Goal: Information Seeking & Learning: Learn about a topic

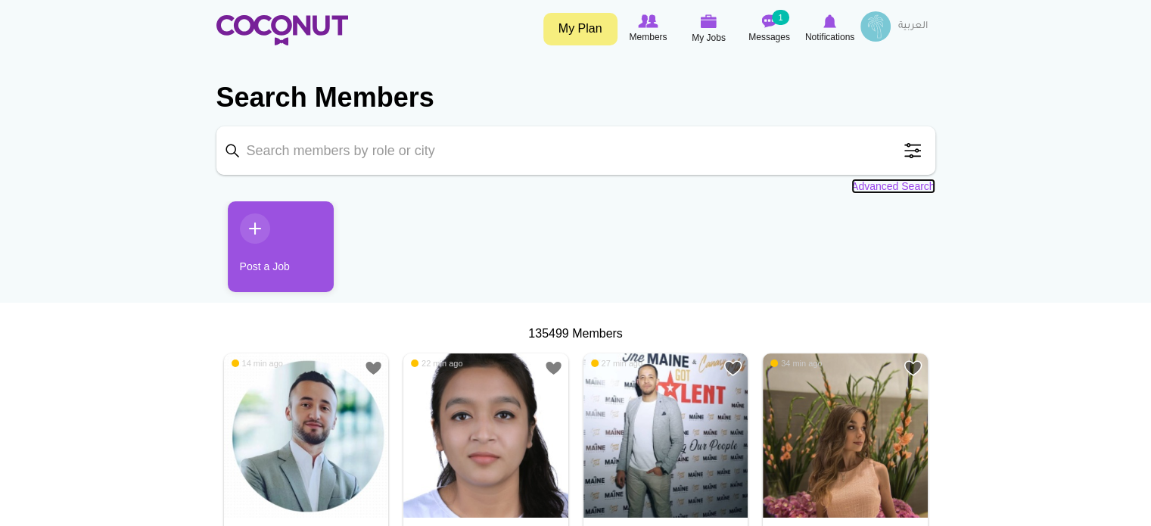
click at [902, 185] on link "Advanced Search" at bounding box center [894, 186] width 84 height 15
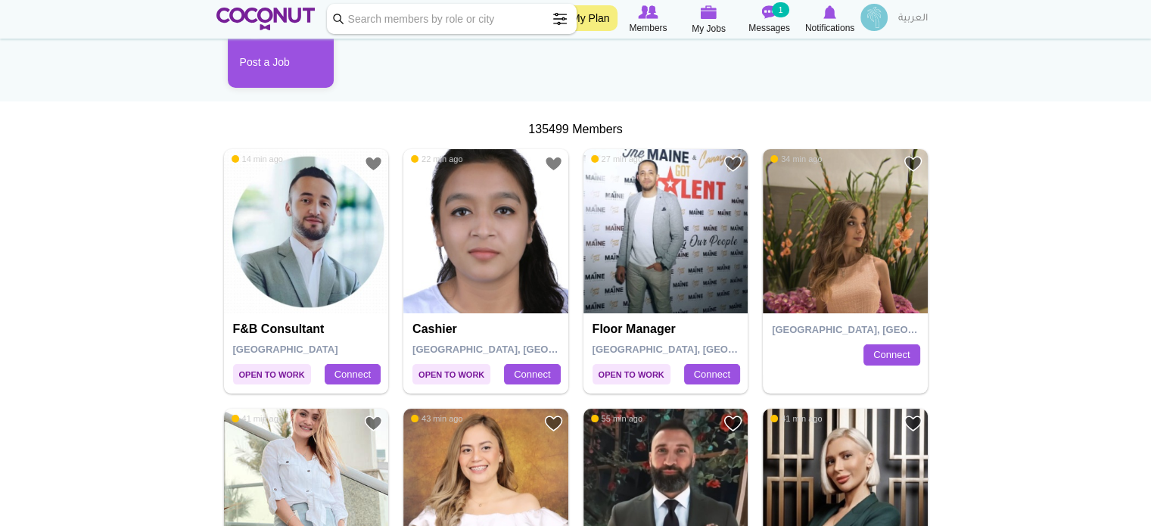
scroll to position [76, 0]
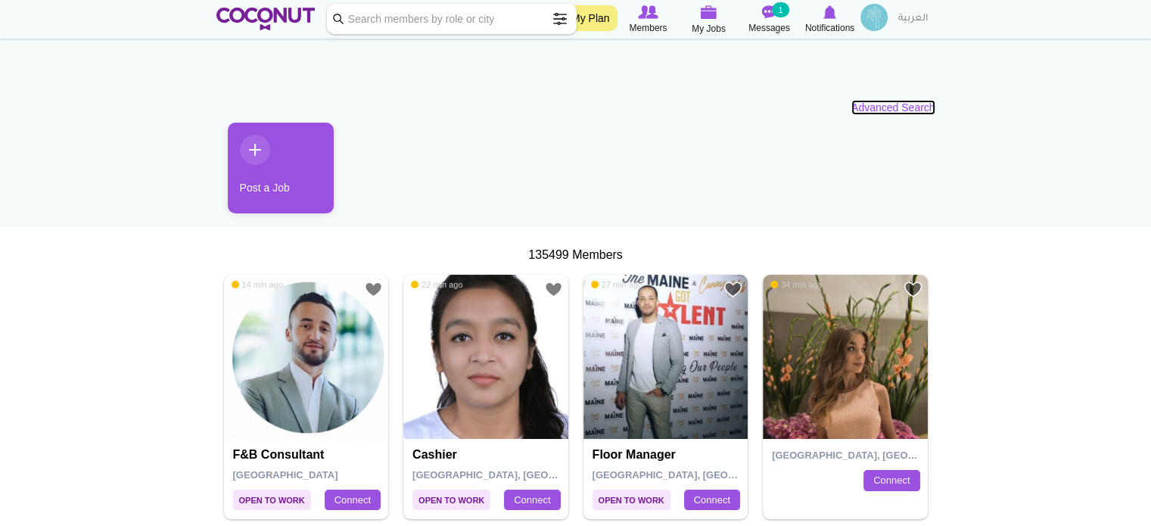
click at [890, 105] on link "Advanced Search" at bounding box center [894, 107] width 84 height 15
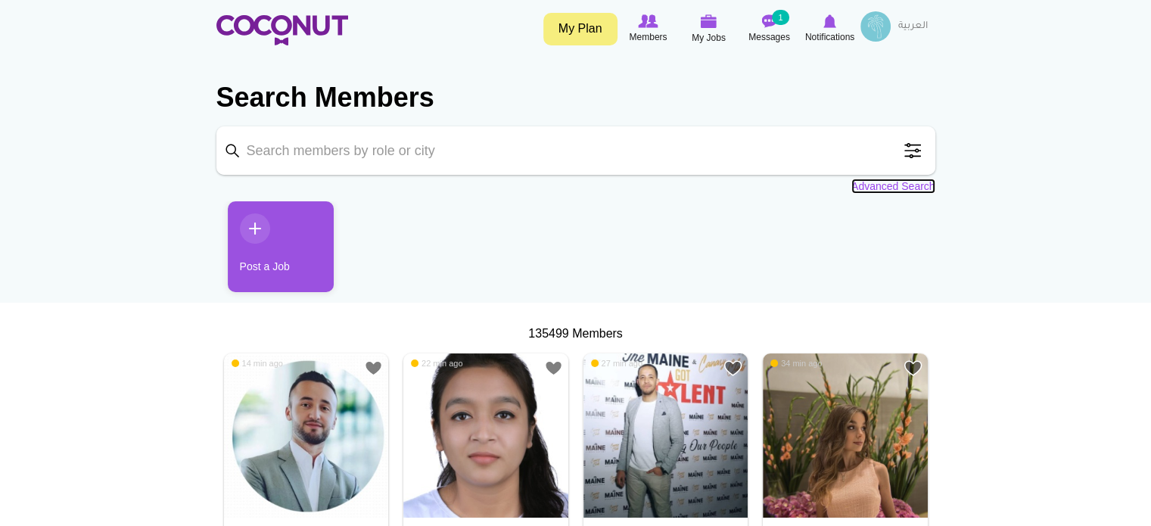
click at [899, 181] on link "Advanced Search" at bounding box center [894, 186] width 84 height 15
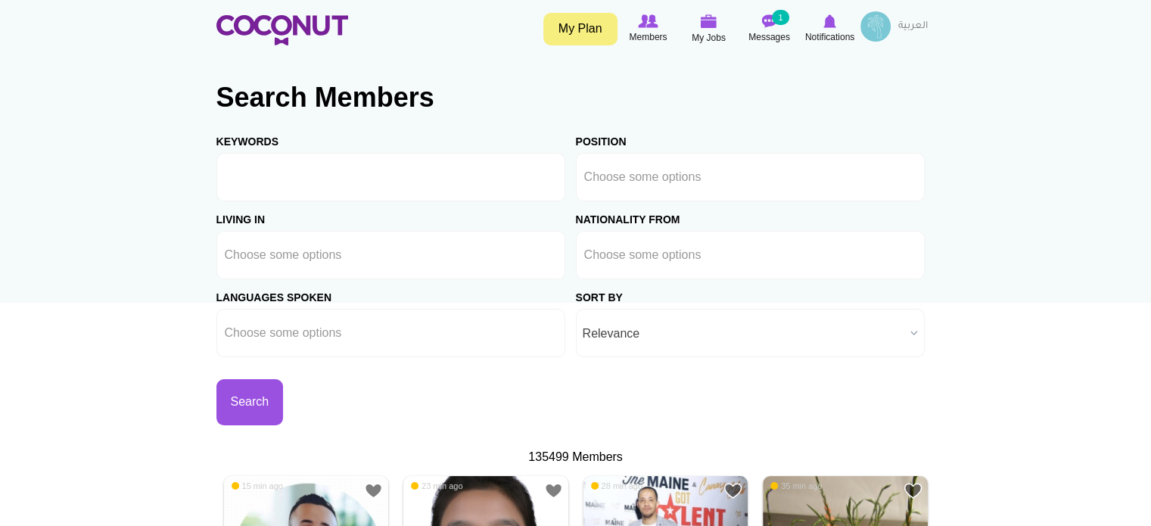
click at [731, 329] on span "Relevance" at bounding box center [744, 334] width 322 height 48
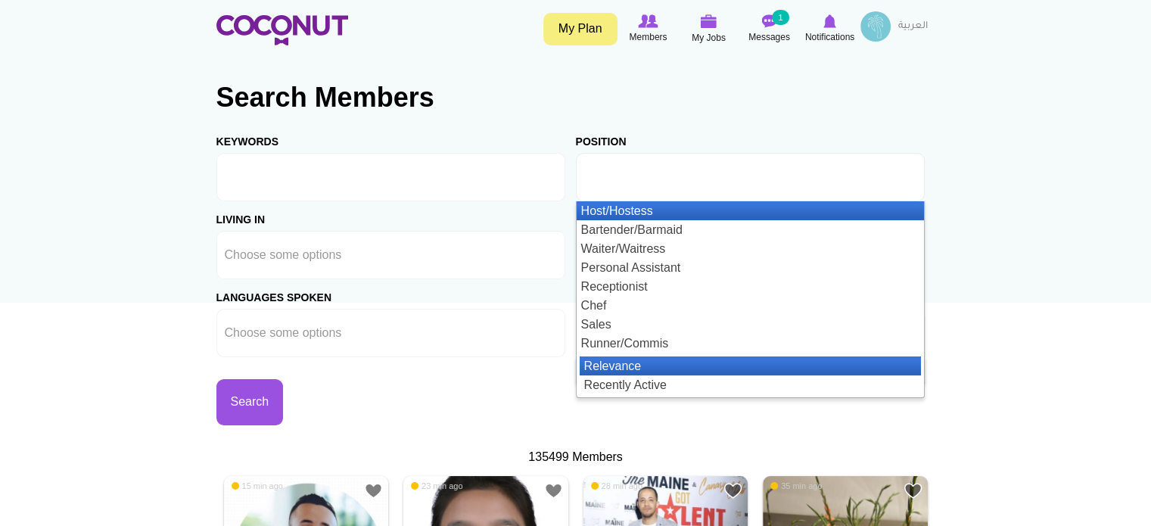
click at [694, 175] on input "text" at bounding box center [652, 177] width 136 height 14
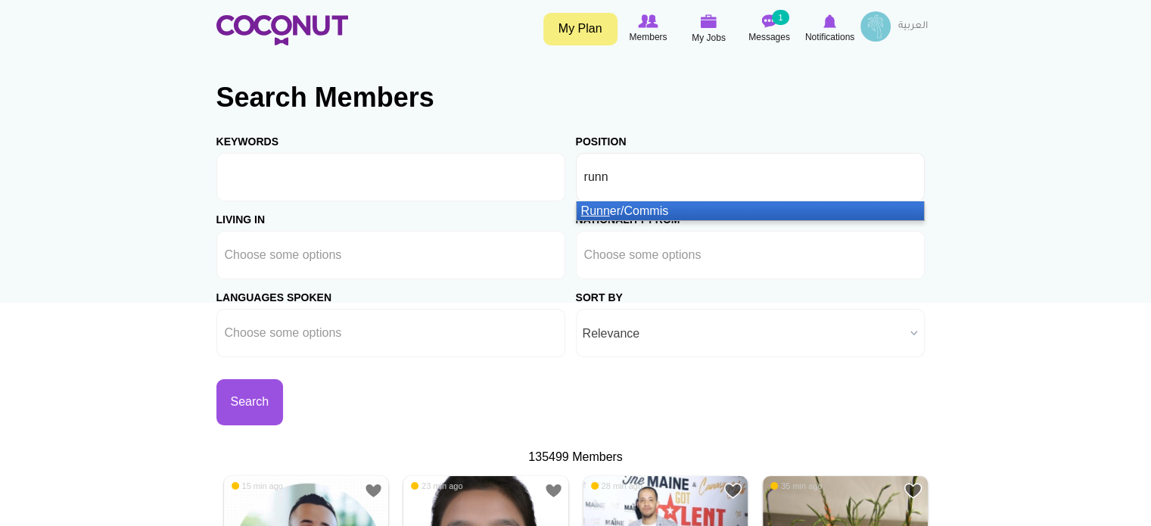
type input "runn"
click at [709, 211] on li "Runn er/Commis" at bounding box center [750, 210] width 347 height 19
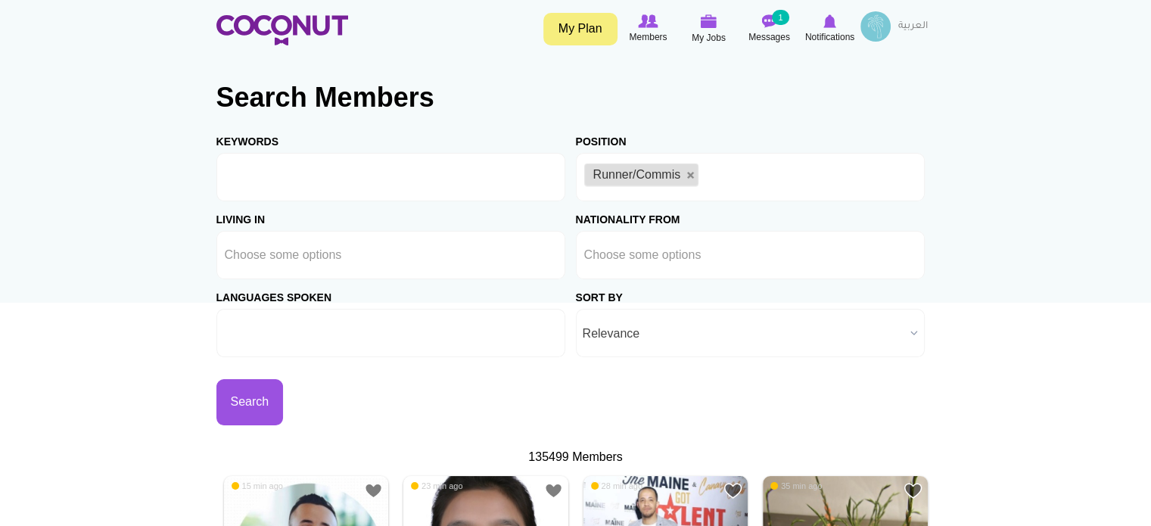
click at [367, 337] on ul at bounding box center [391, 333] width 349 height 48
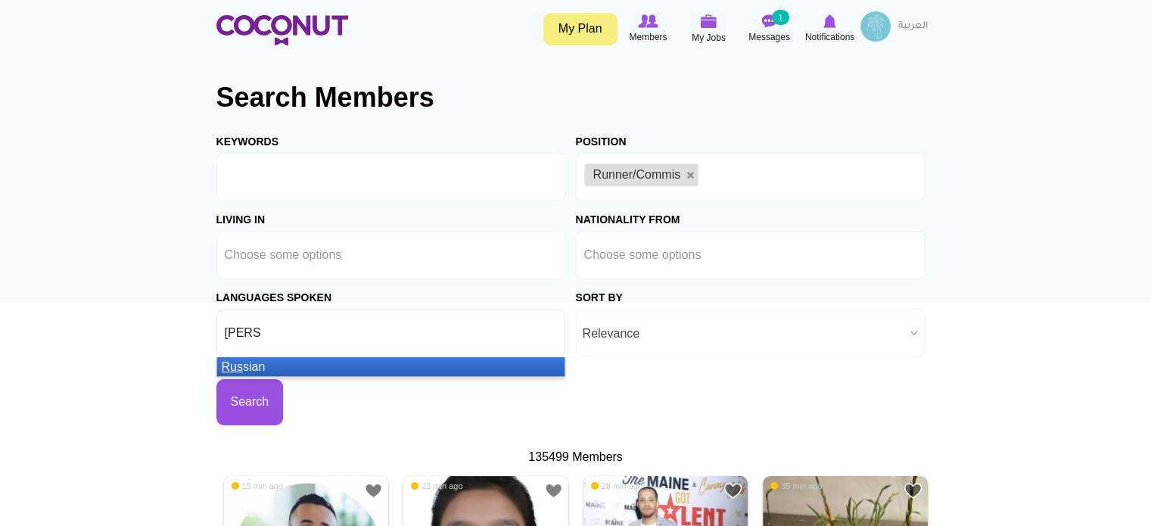
type input "russi"
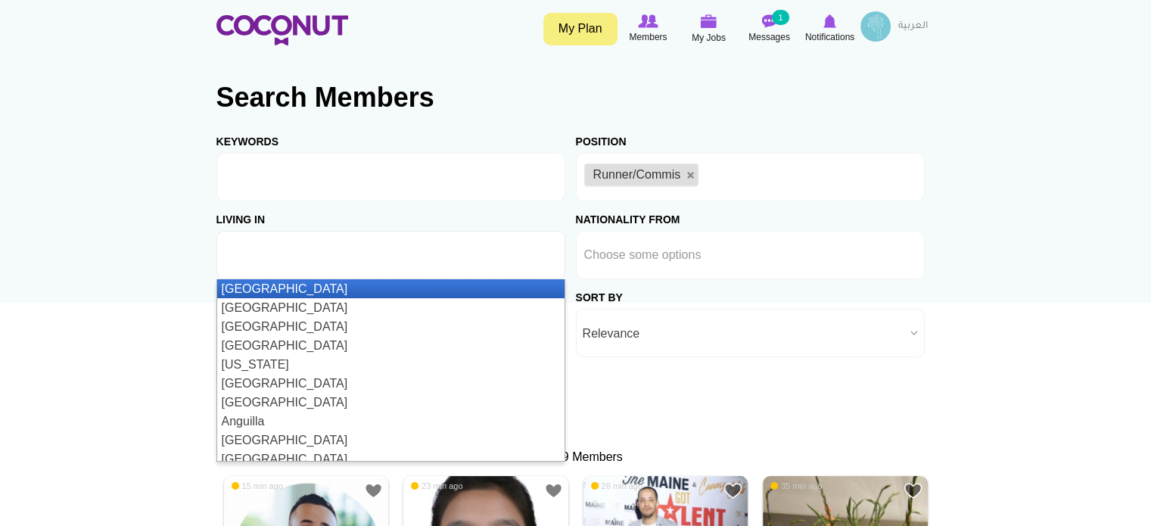
click at [338, 246] on li at bounding box center [293, 255] width 136 height 32
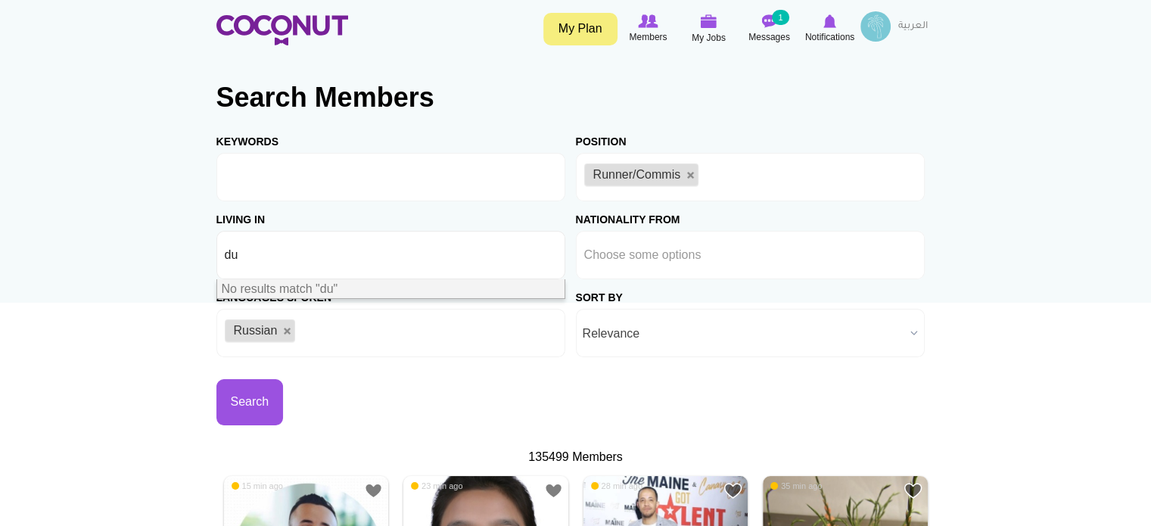
type input "d"
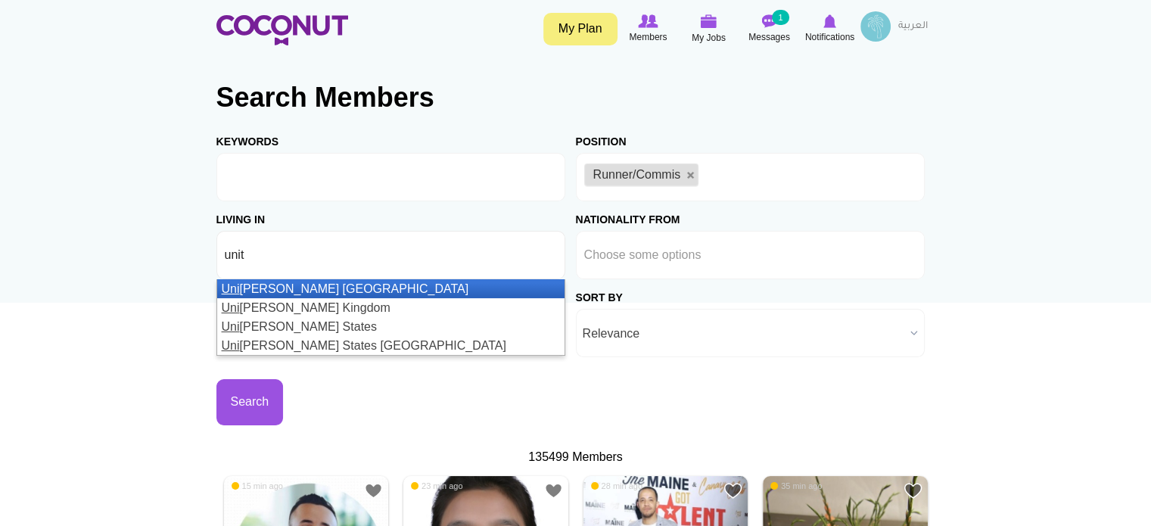
type input "unite"
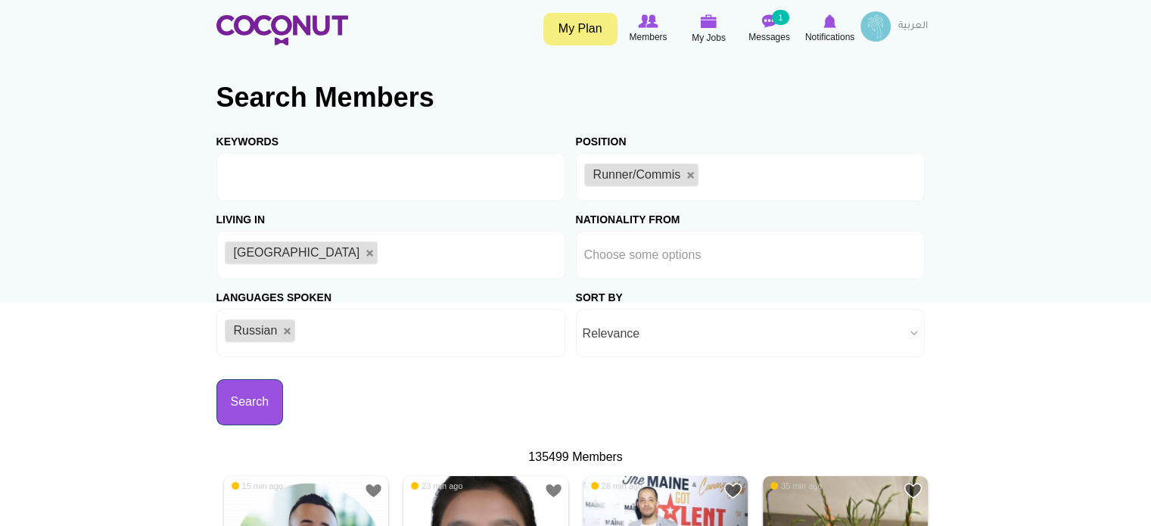
click at [243, 415] on button "Search" at bounding box center [250, 402] width 67 height 46
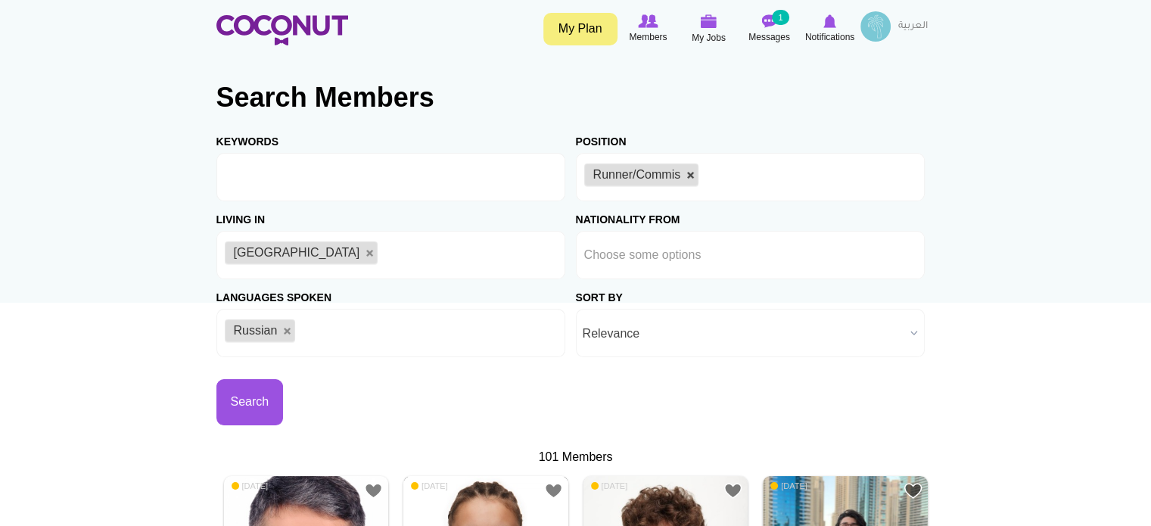
click at [690, 175] on link at bounding box center [691, 175] width 9 height 9
type input "Choose some options"
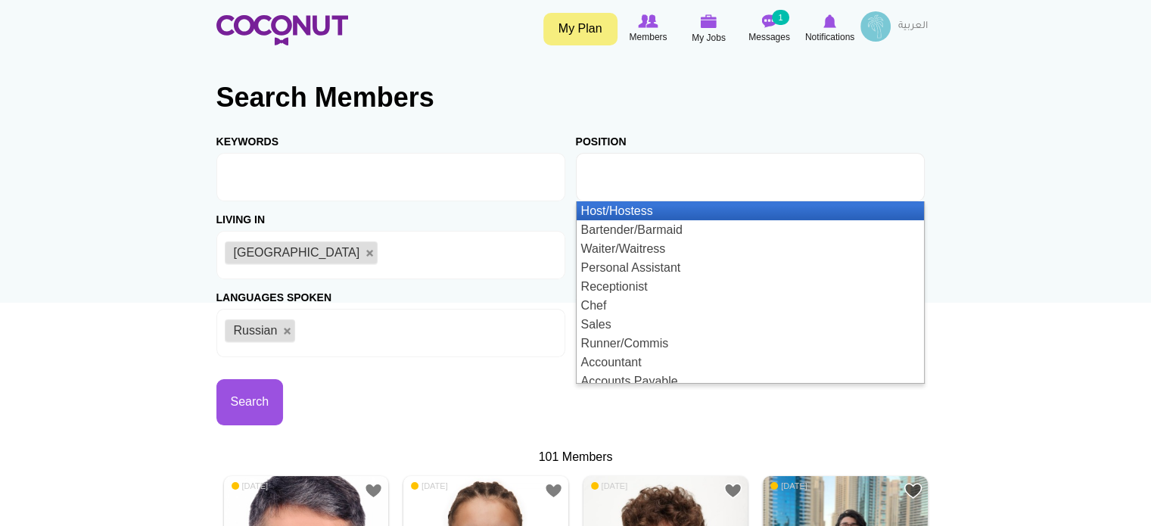
click at [691, 176] on input "text" at bounding box center [652, 177] width 136 height 14
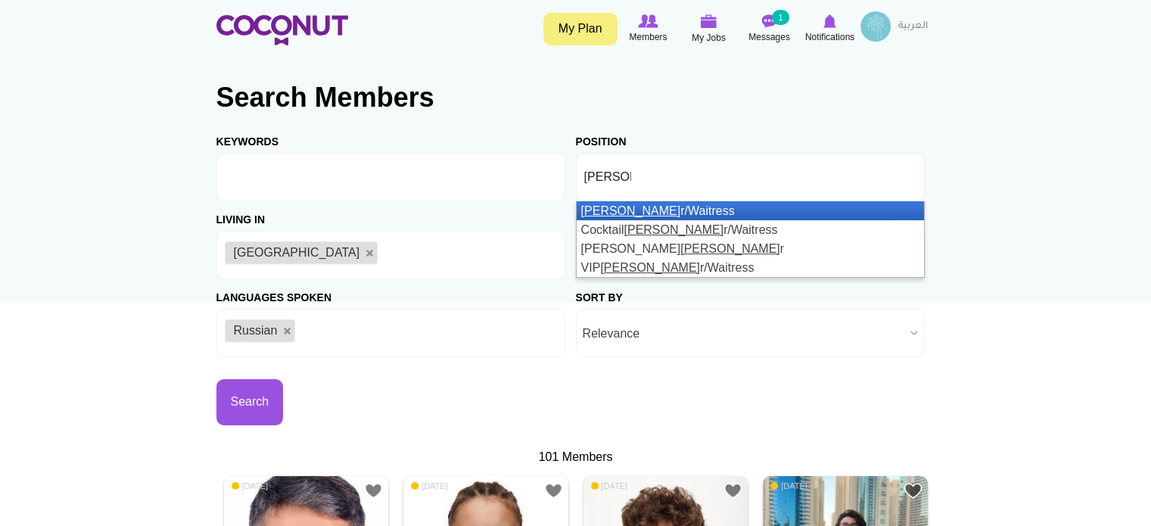
type input "waite"
click at [701, 204] on li "Waite r/Waitress" at bounding box center [750, 210] width 347 height 19
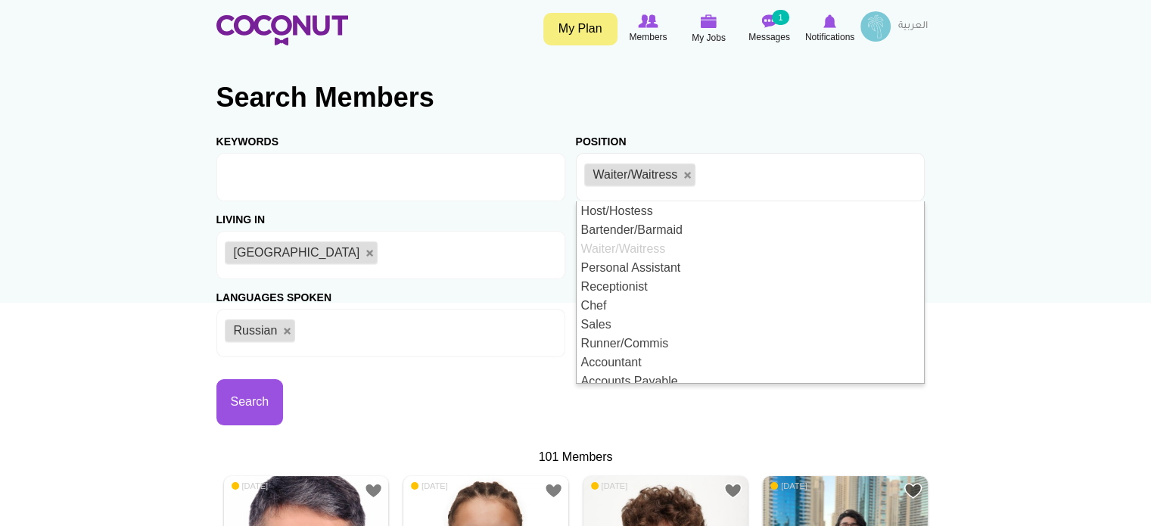
drag, startPoint x: 1027, startPoint y: 211, endPoint x: 1000, endPoint y: 218, distance: 27.4
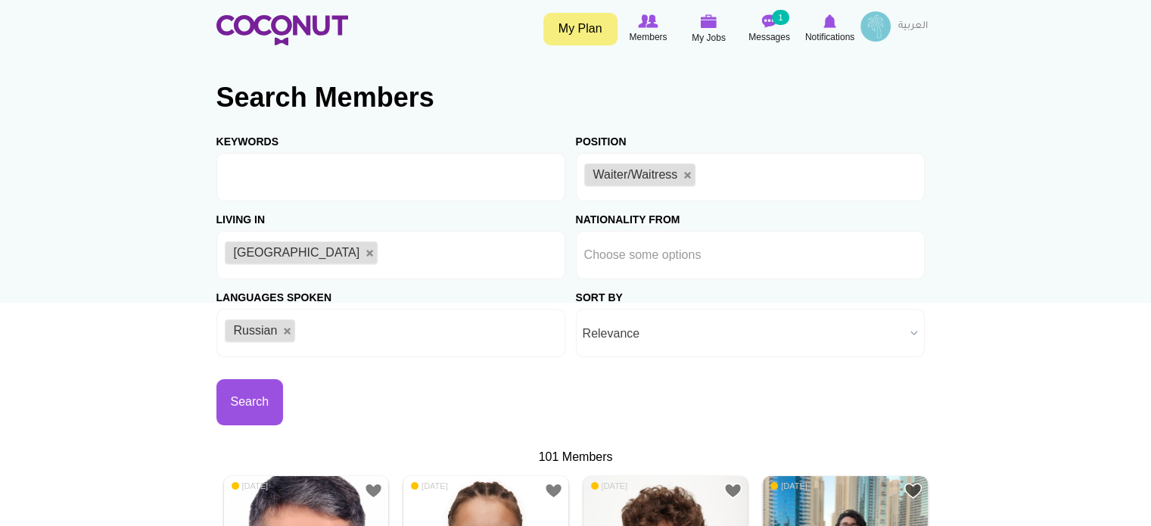
click at [731, 334] on span "Relevance" at bounding box center [744, 334] width 322 height 48
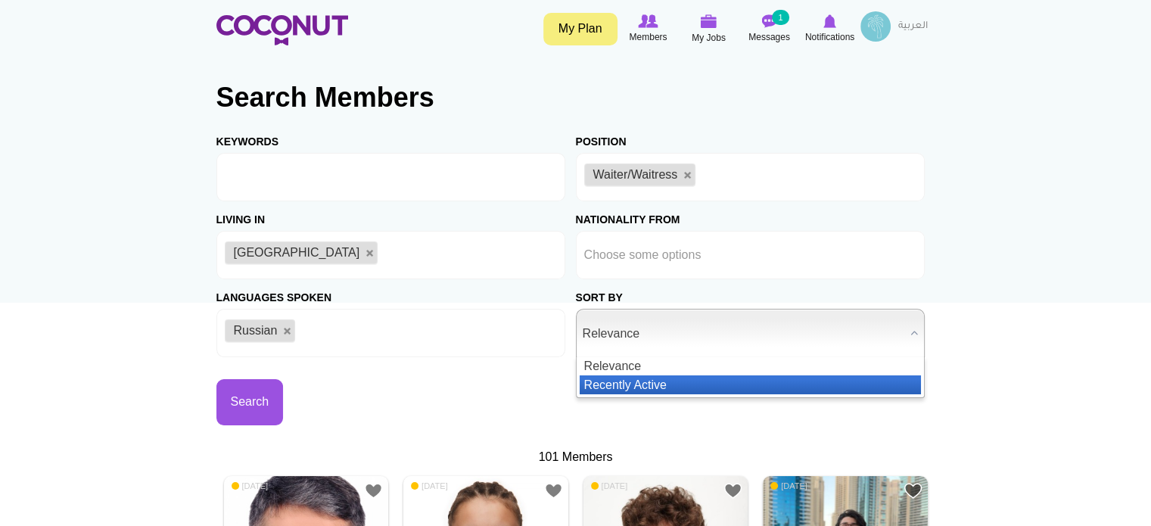
click at [685, 383] on li "Recently Active" at bounding box center [750, 384] width 341 height 19
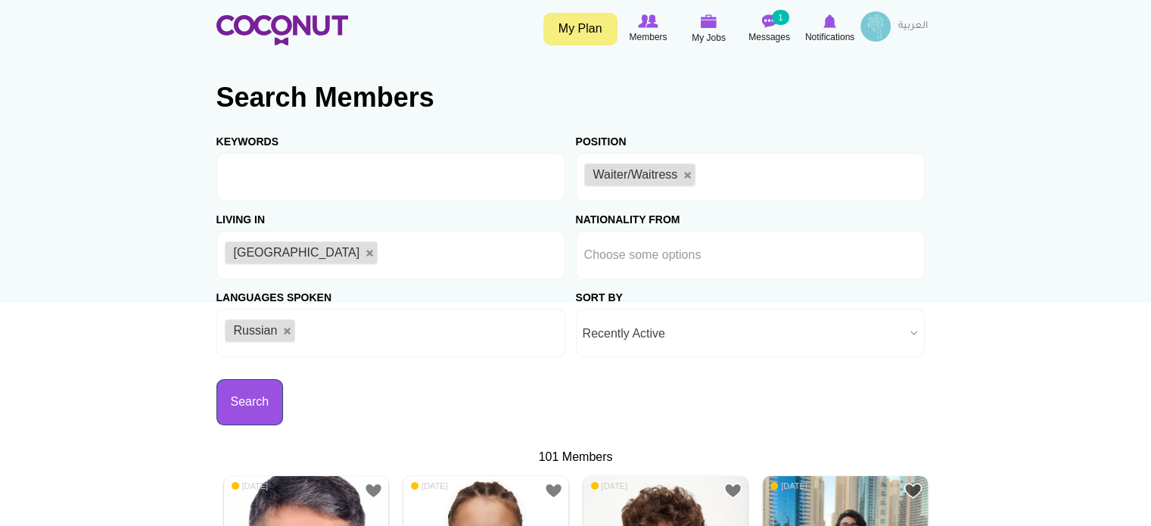
click at [238, 417] on button "Search" at bounding box center [250, 402] width 67 height 46
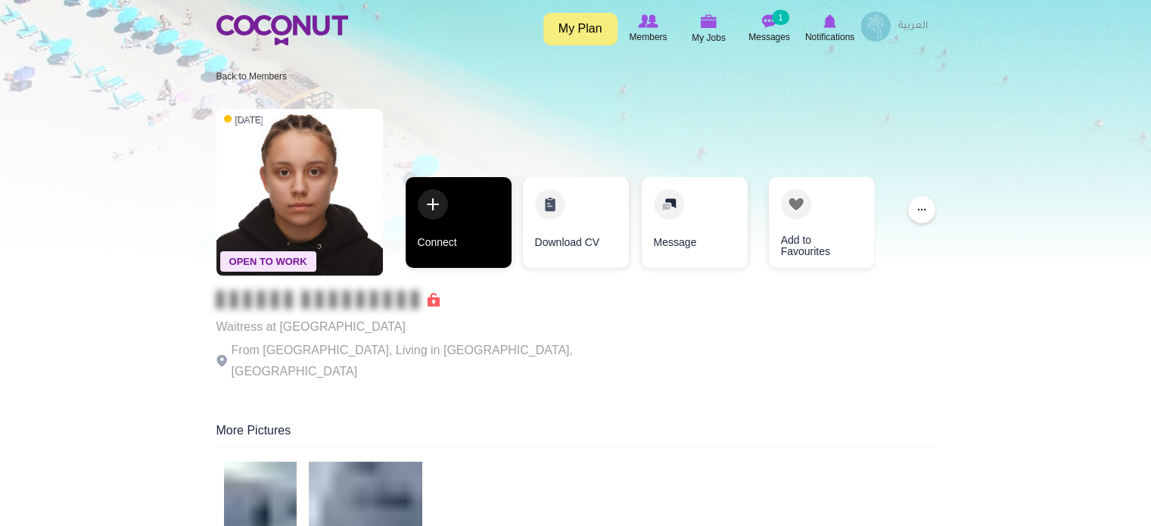
click at [459, 205] on link "Connect" at bounding box center [459, 222] width 106 height 91
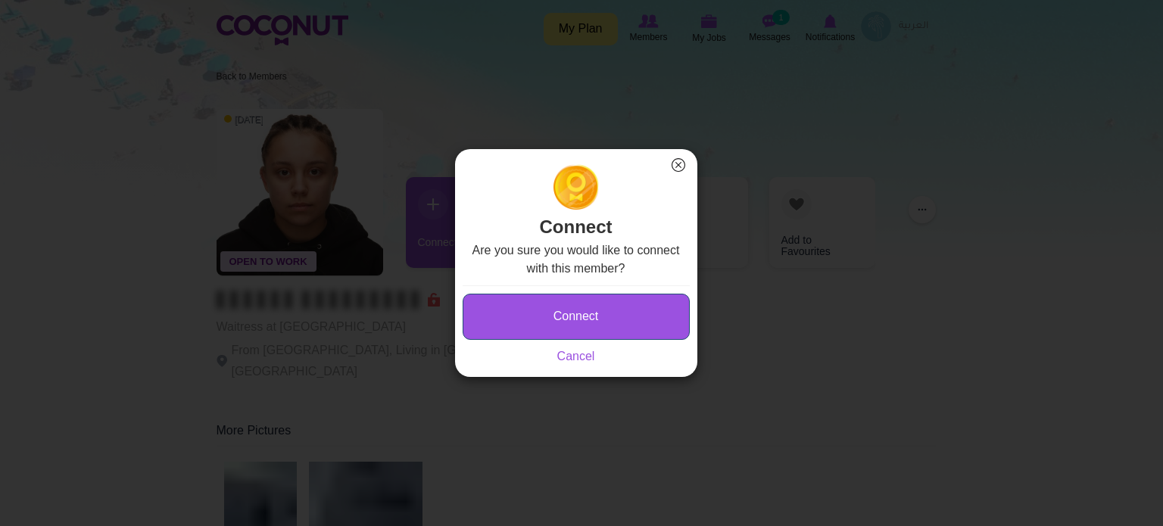
click at [550, 323] on button "Connect" at bounding box center [576, 317] width 227 height 46
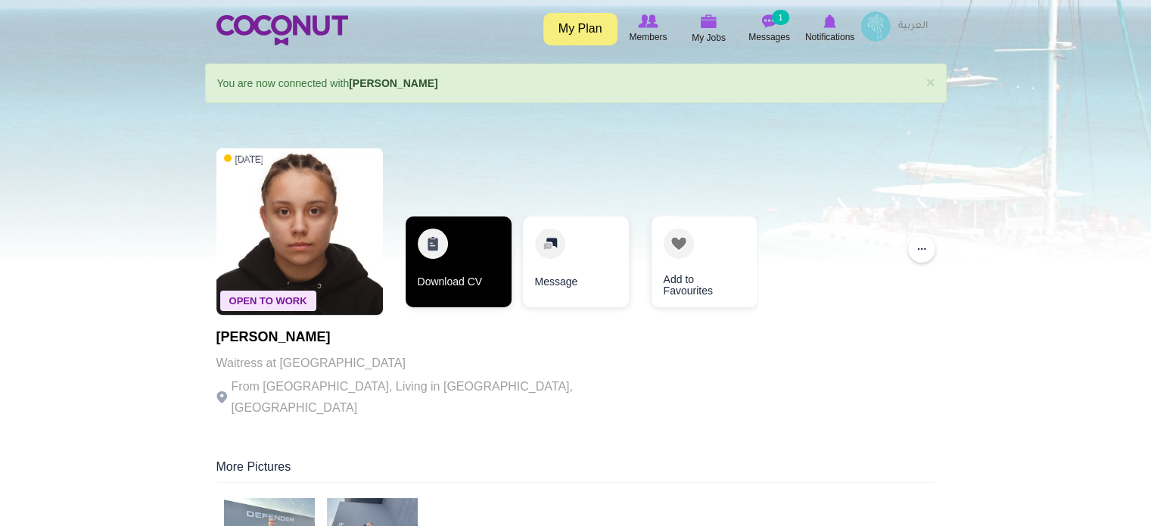
click at [491, 266] on link "Download CV" at bounding box center [459, 262] width 106 height 91
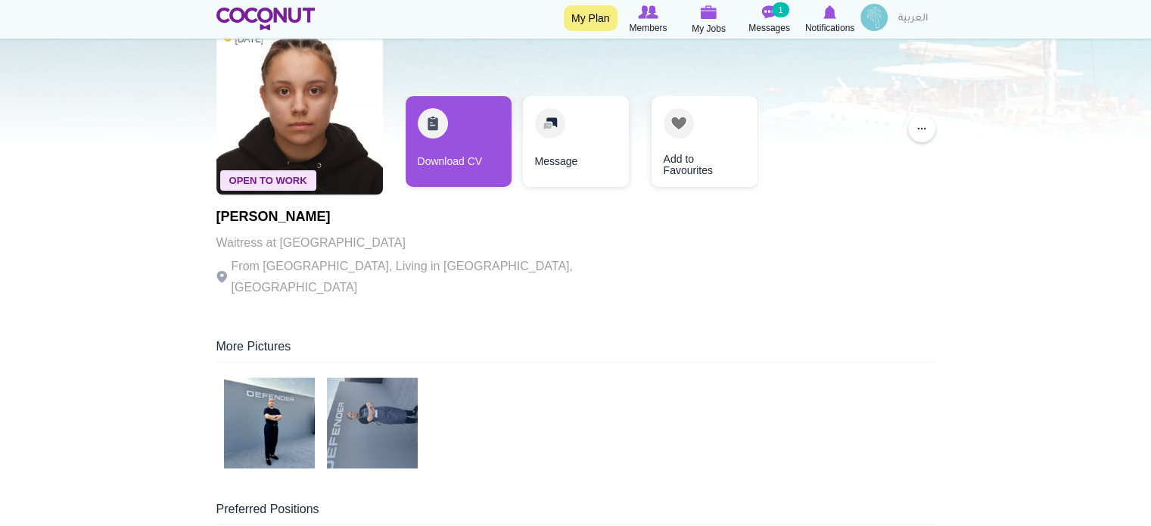
scroll to position [227, 0]
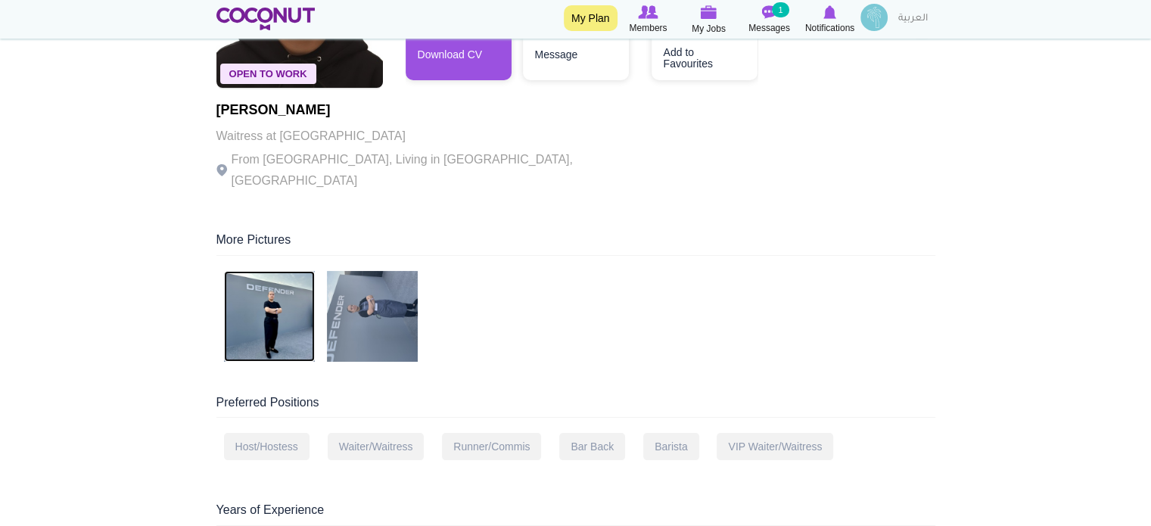
click at [285, 325] on img at bounding box center [269, 316] width 91 height 91
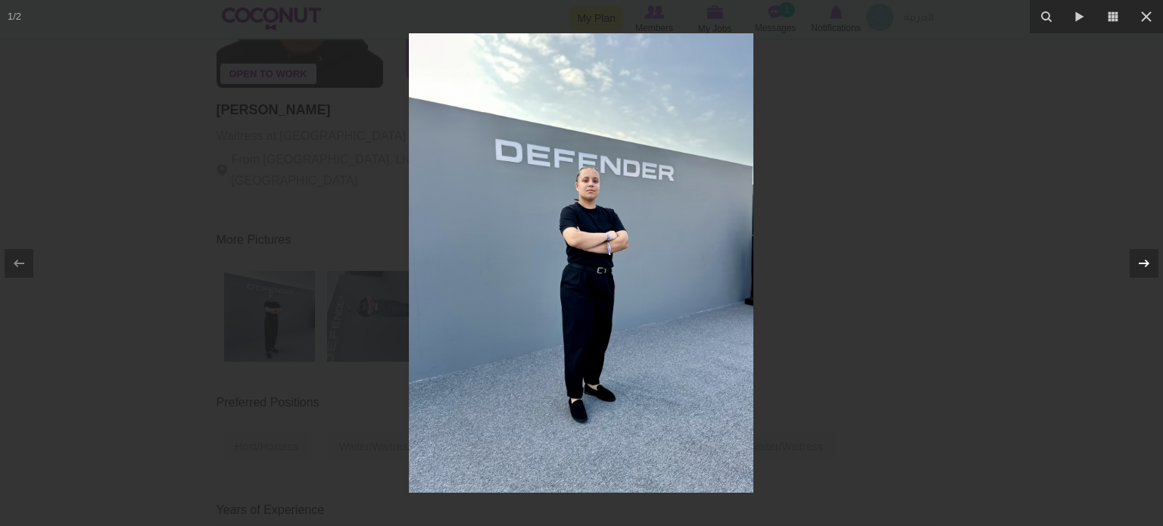
click at [1143, 265] on icon at bounding box center [1144, 263] width 18 height 18
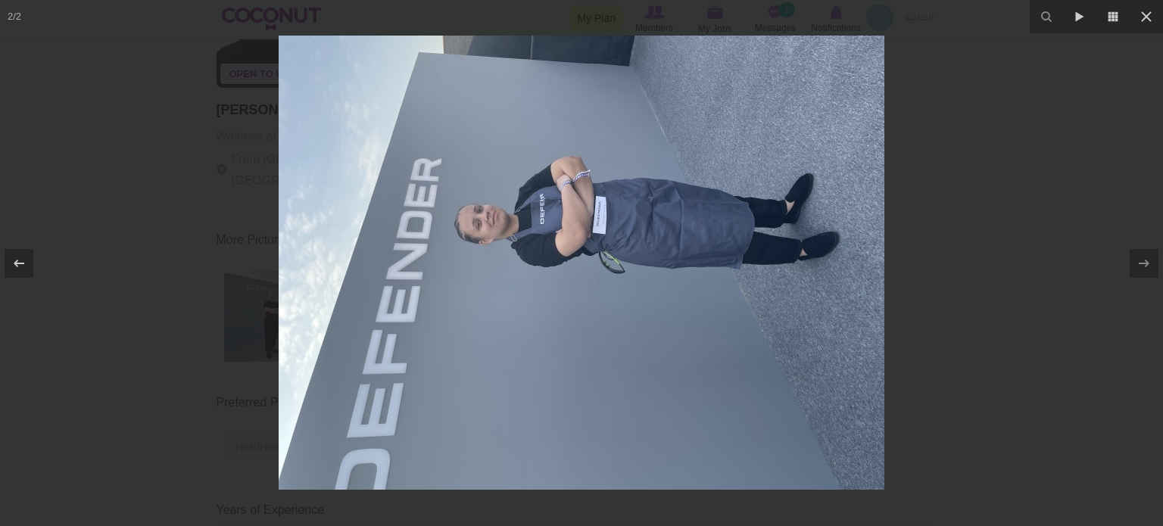
click at [1039, 282] on div at bounding box center [581, 263] width 1163 height 526
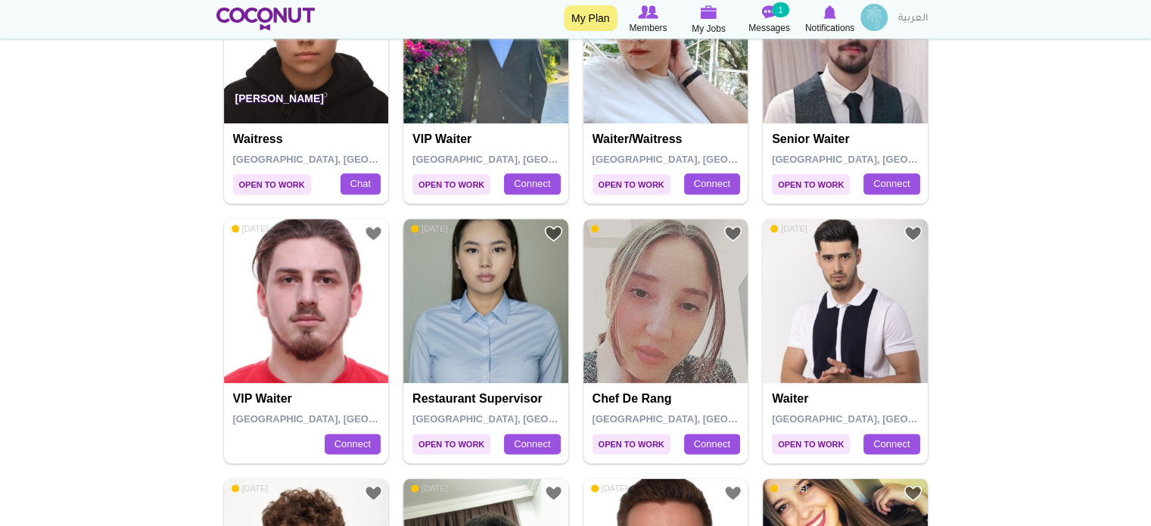
scroll to position [1893, 0]
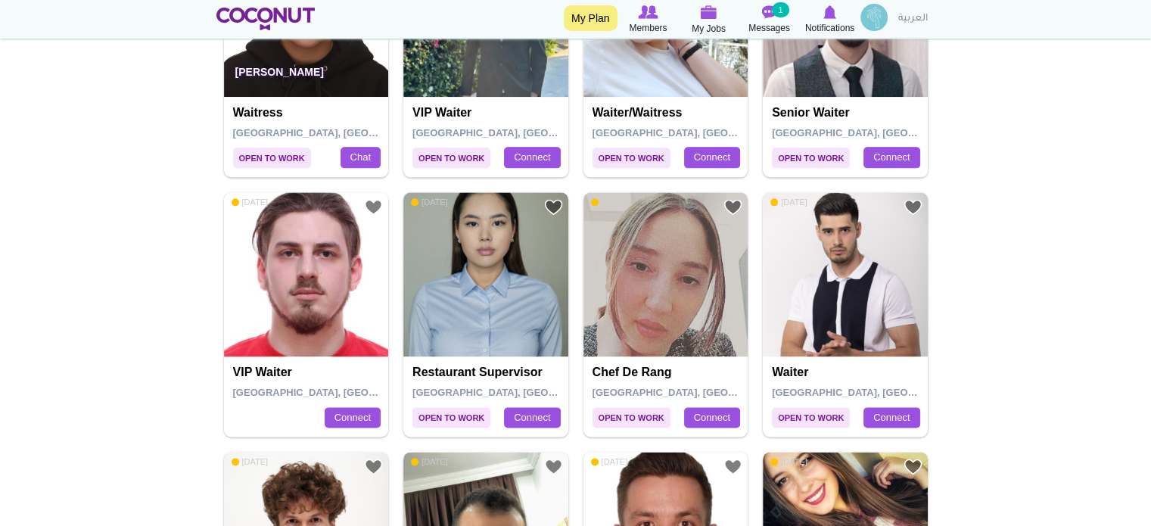
drag, startPoint x: 599, startPoint y: 294, endPoint x: 1009, endPoint y: 301, distance: 410.4
click at [600, 202] on span "7 months ago" at bounding box center [609, 202] width 37 height 11
drag, startPoint x: 650, startPoint y: 198, endPoint x: 661, endPoint y: 194, distance: 12.2
click at [661, 194] on div "Add to Favourites Open to Work 7 months ago Chef de Rang Dubai, United Arab Emi…" at bounding box center [666, 314] width 165 height 245
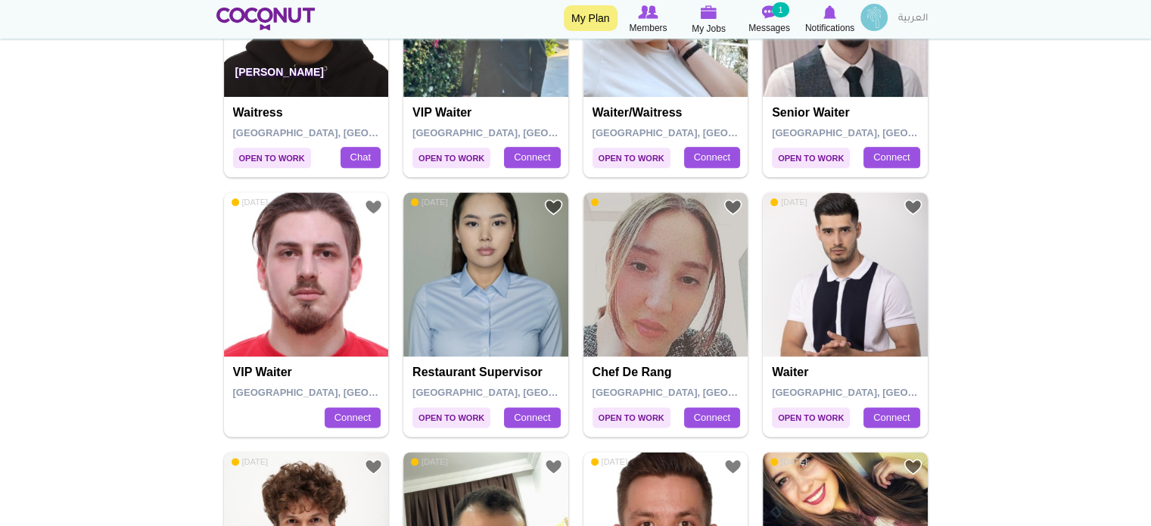
drag, startPoint x: 1024, startPoint y: 232, endPoint x: 993, endPoint y: 243, distance: 32.1
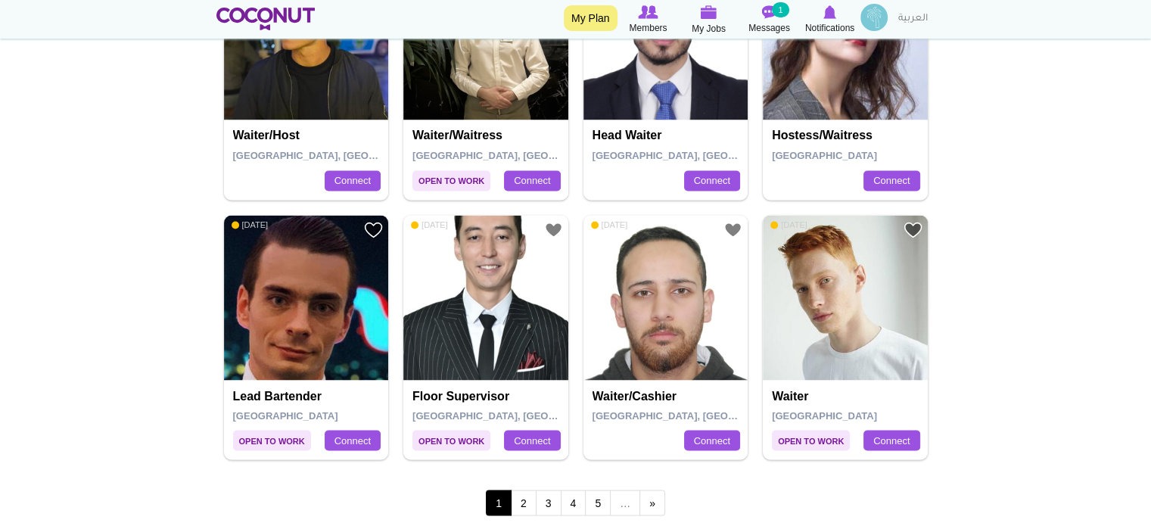
scroll to position [2725, 0]
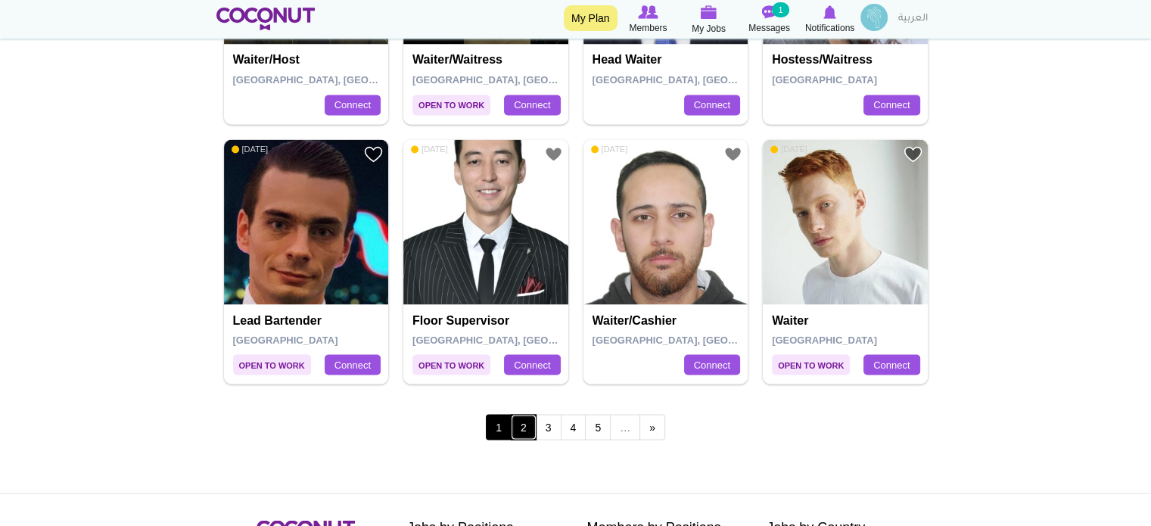
click at [524, 427] on link "2" at bounding box center [524, 427] width 26 height 26
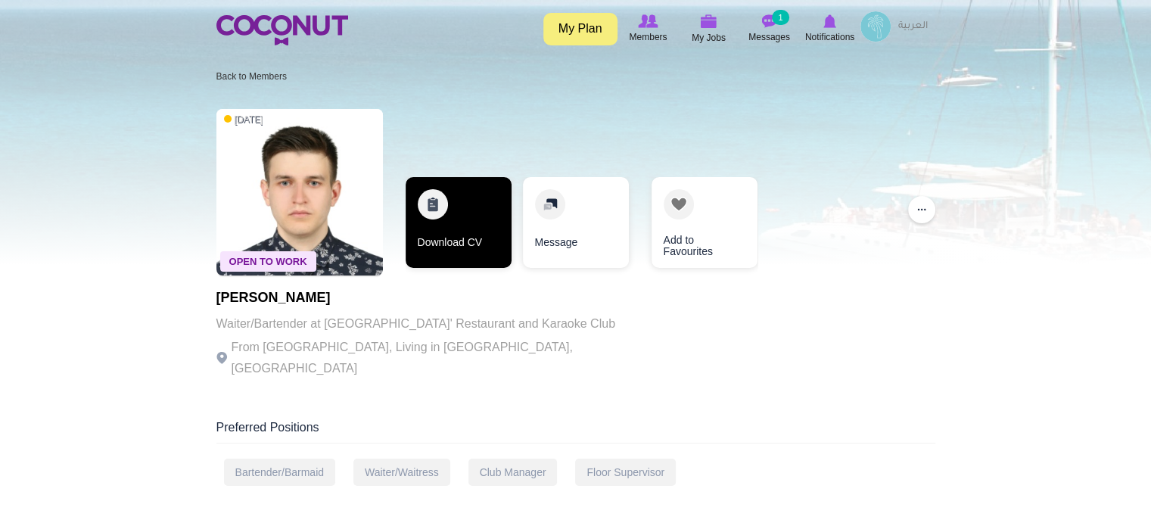
click at [471, 216] on link "Download CV" at bounding box center [459, 222] width 106 height 91
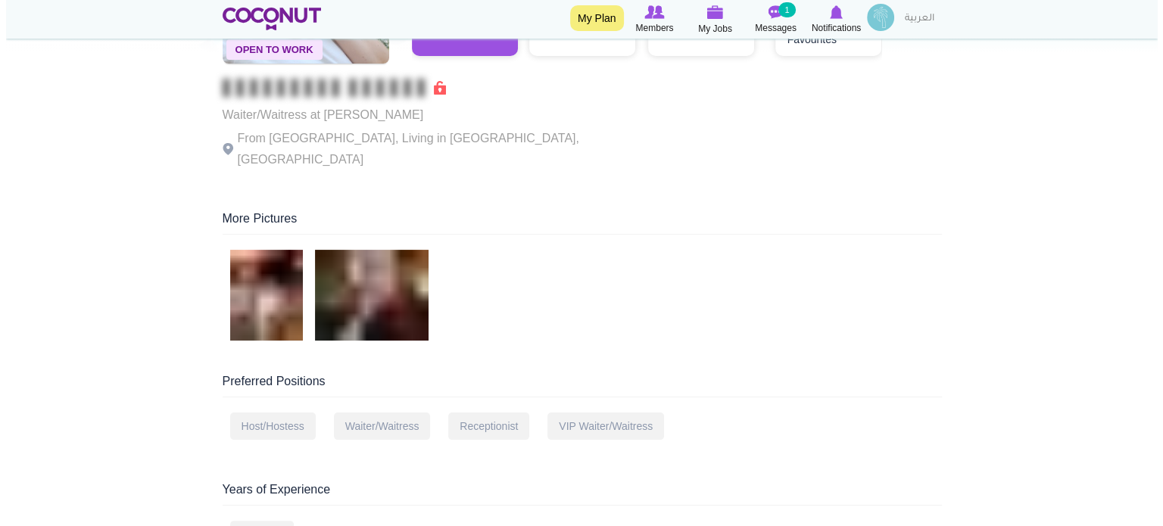
scroll to position [76, 0]
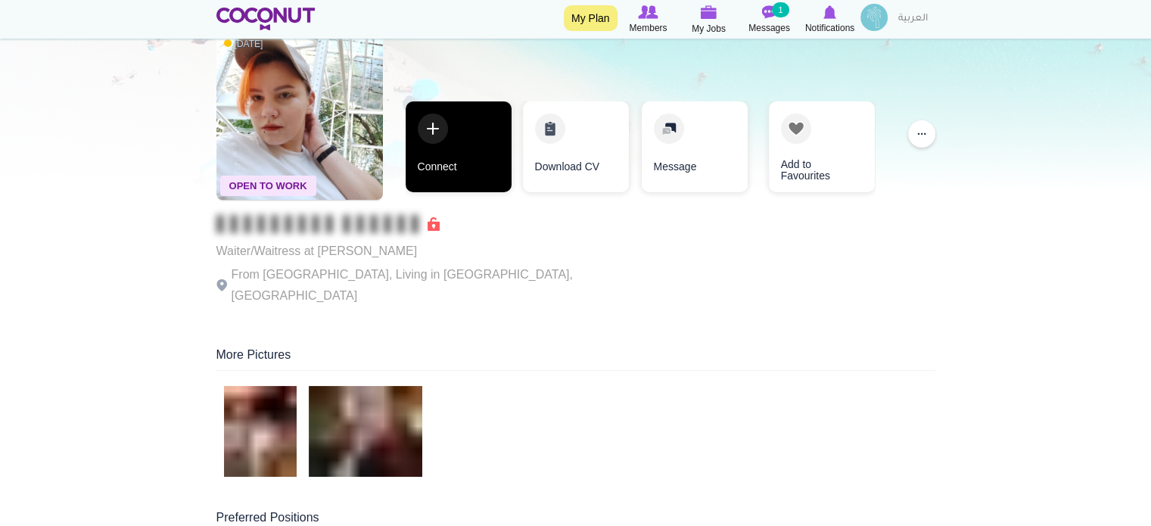
click at [427, 175] on link "Connect" at bounding box center [459, 146] width 106 height 91
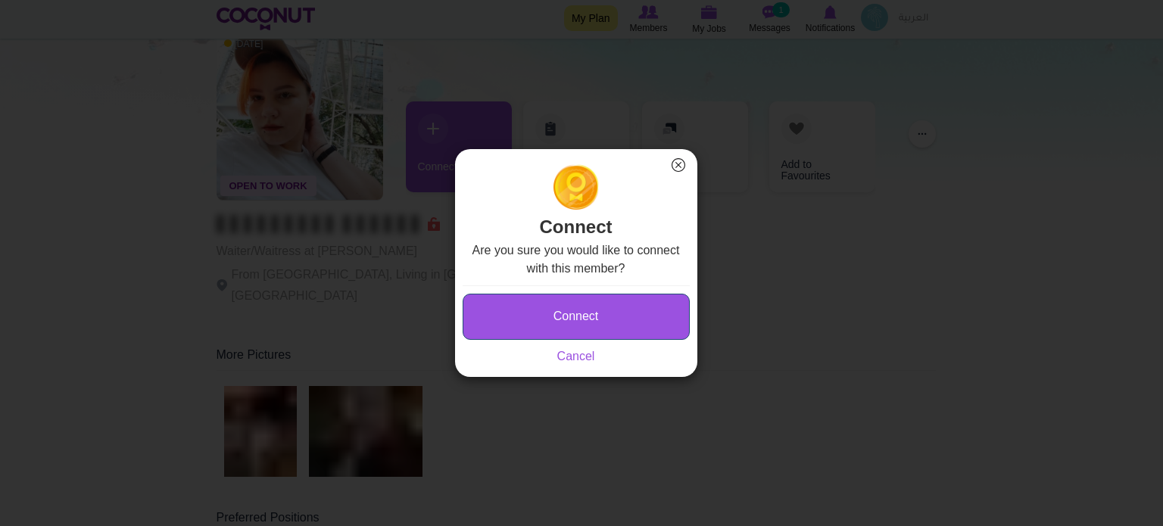
click at [521, 303] on button "Connect" at bounding box center [576, 317] width 227 height 46
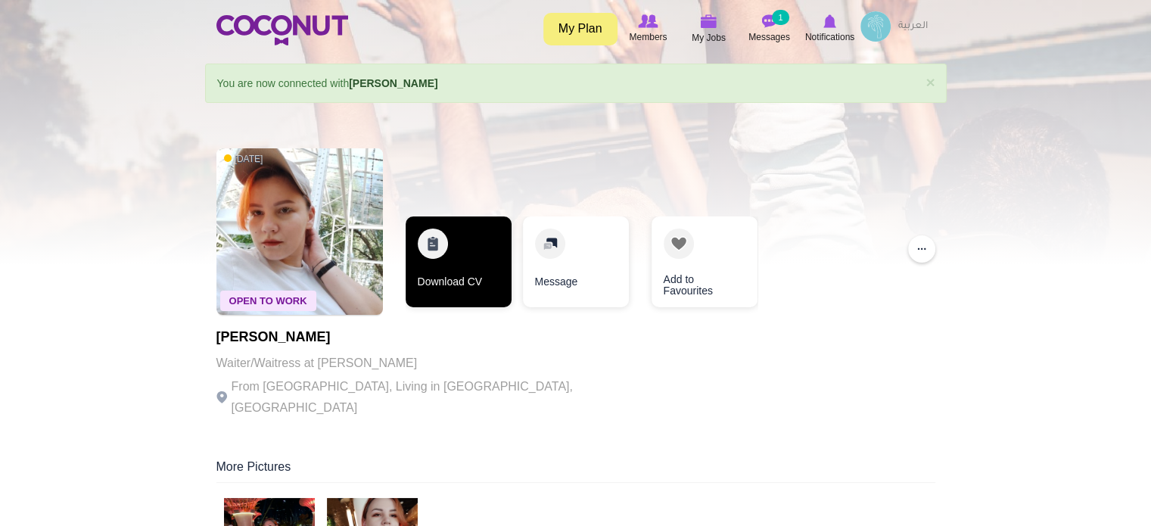
click at [454, 244] on link "Download CV" at bounding box center [459, 262] width 106 height 91
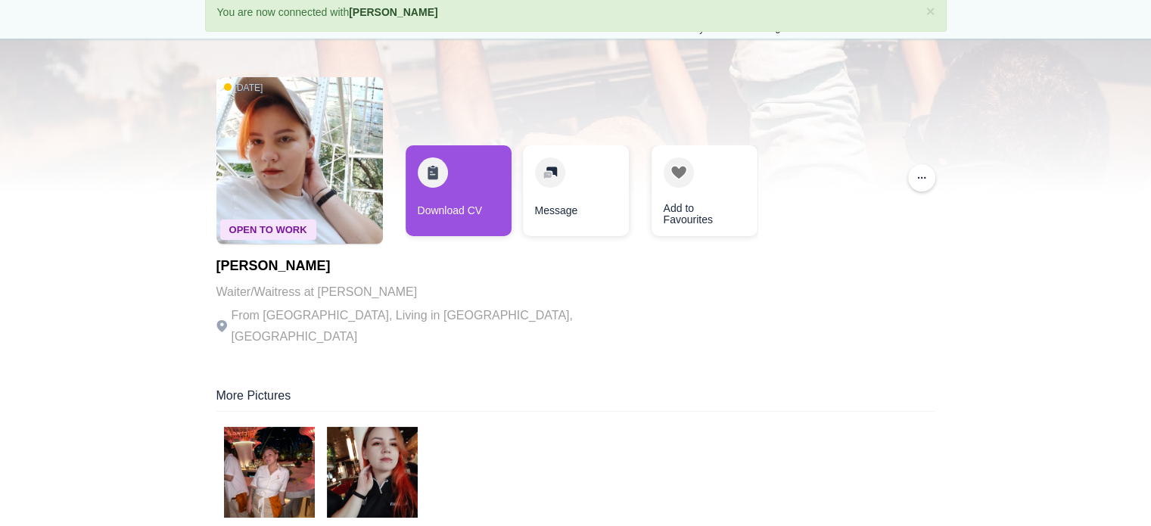
scroll to position [227, 0]
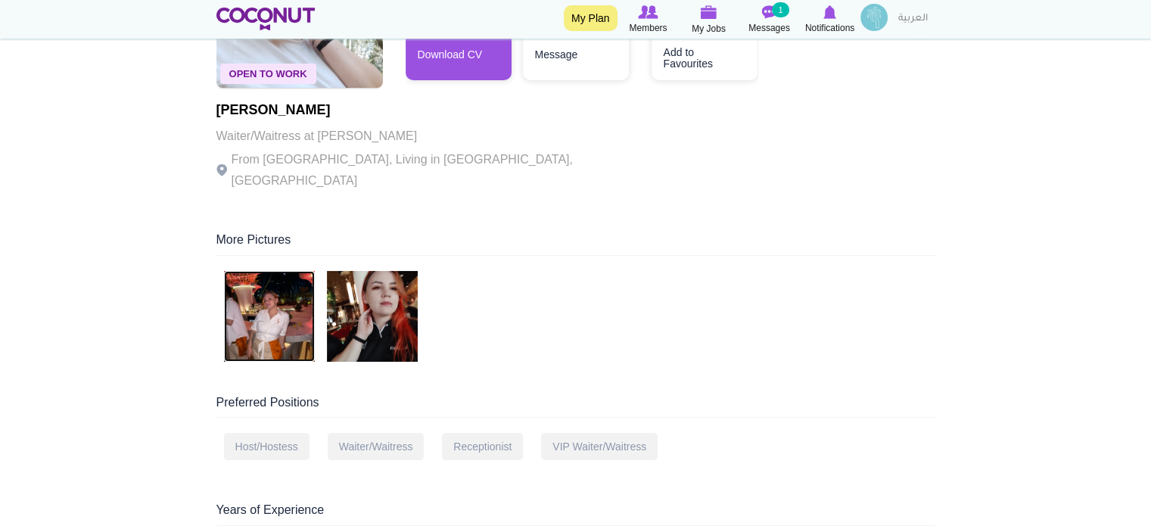
click at [301, 296] on img at bounding box center [269, 316] width 91 height 91
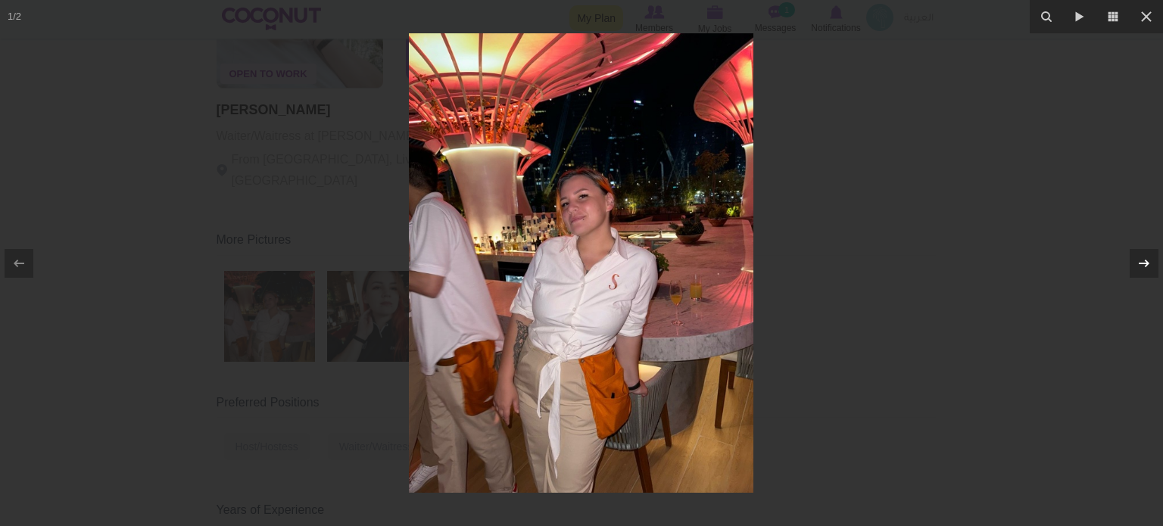
click at [1145, 263] on icon at bounding box center [1144, 263] width 18 height 18
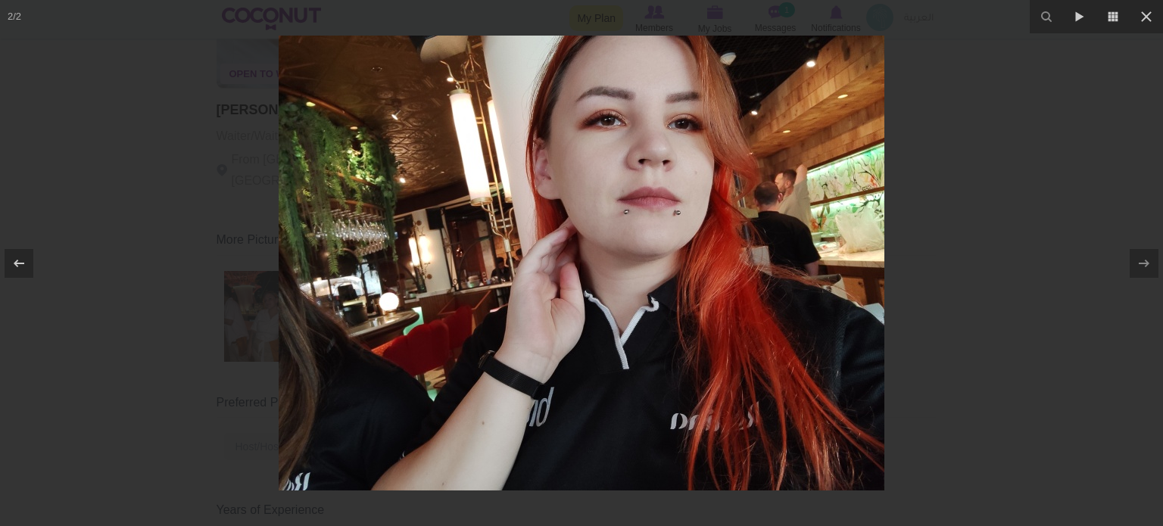
click at [1033, 298] on div at bounding box center [581, 263] width 1163 height 526
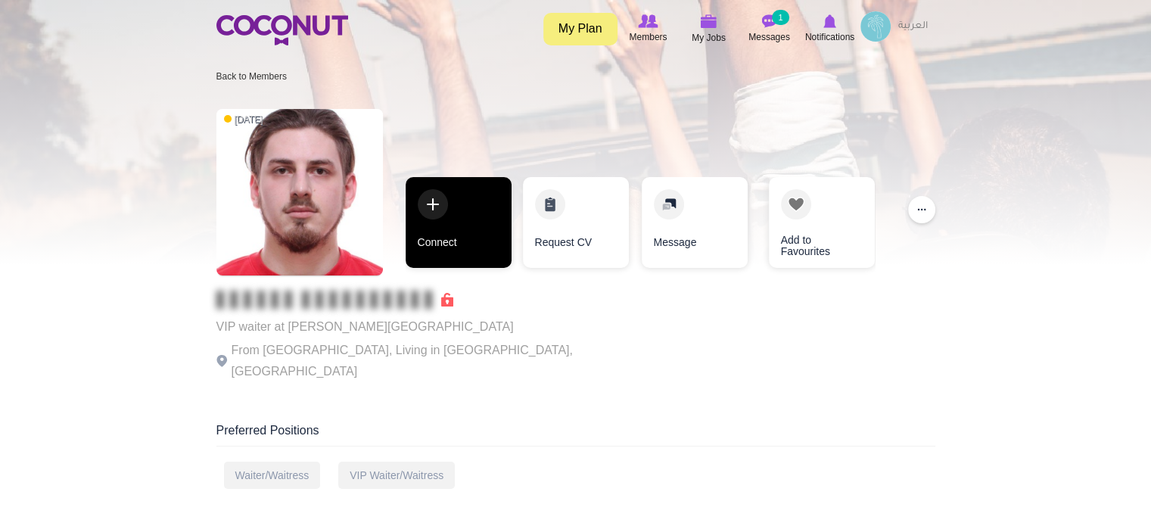
click at [456, 222] on link "Connect" at bounding box center [459, 222] width 106 height 91
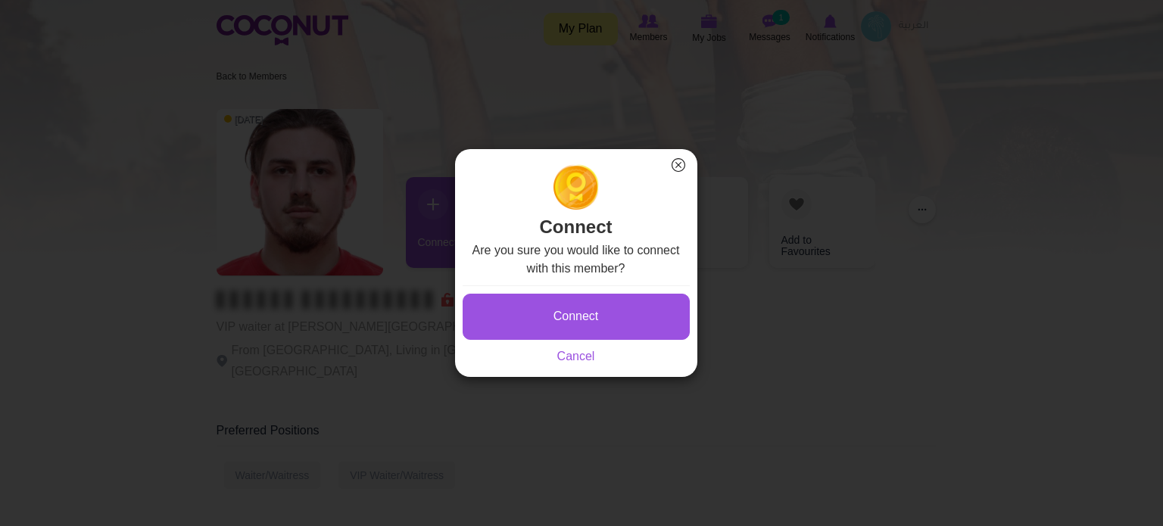
click at [676, 165] on button "×" at bounding box center [678, 165] width 20 height 20
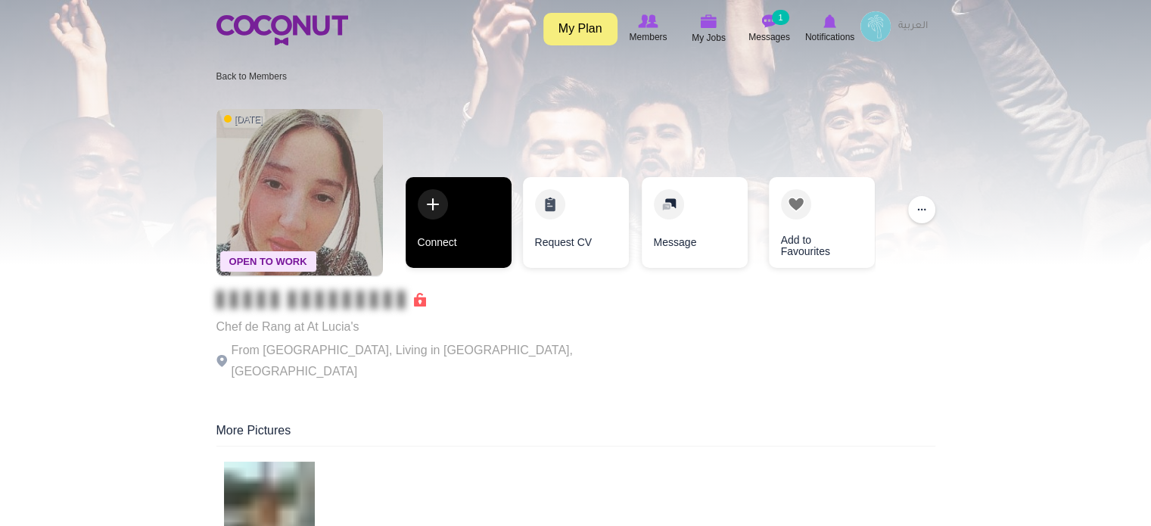
click at [482, 221] on link "Connect" at bounding box center [459, 222] width 106 height 91
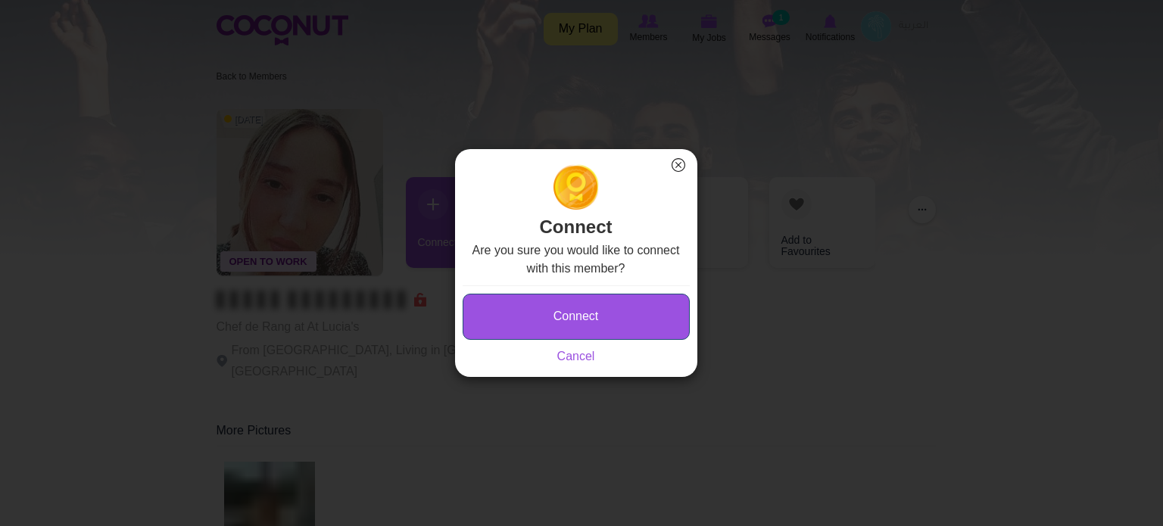
click at [559, 317] on button "Connect" at bounding box center [576, 317] width 227 height 46
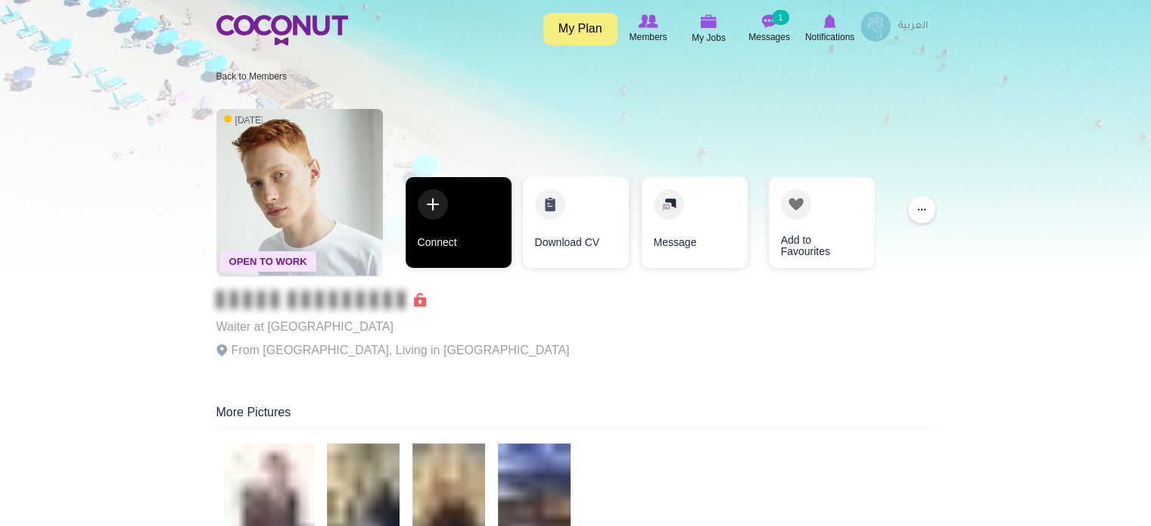
click at [484, 225] on link "Connect" at bounding box center [459, 222] width 106 height 91
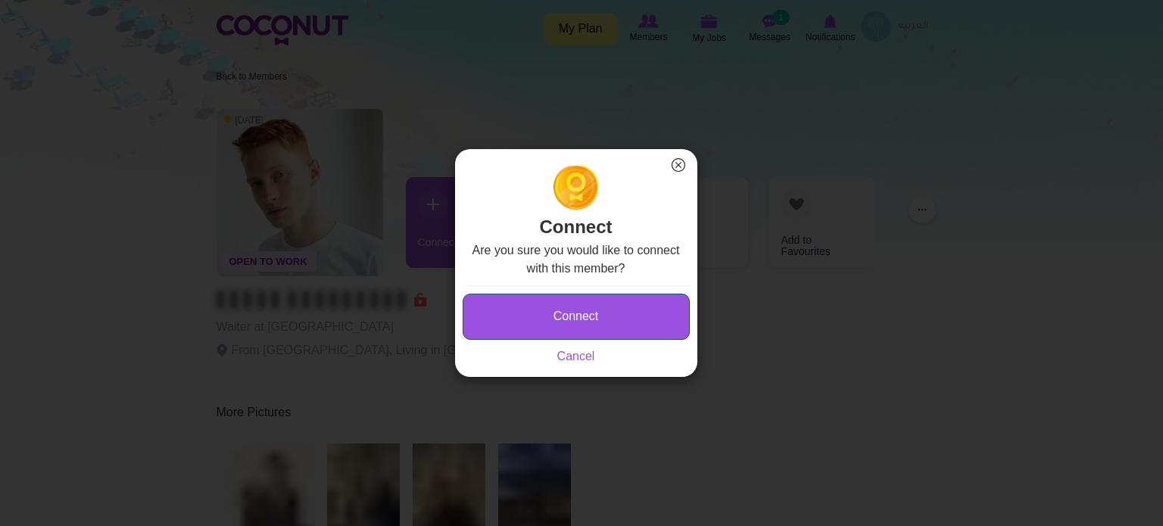
click at [567, 325] on button "Connect" at bounding box center [576, 317] width 227 height 46
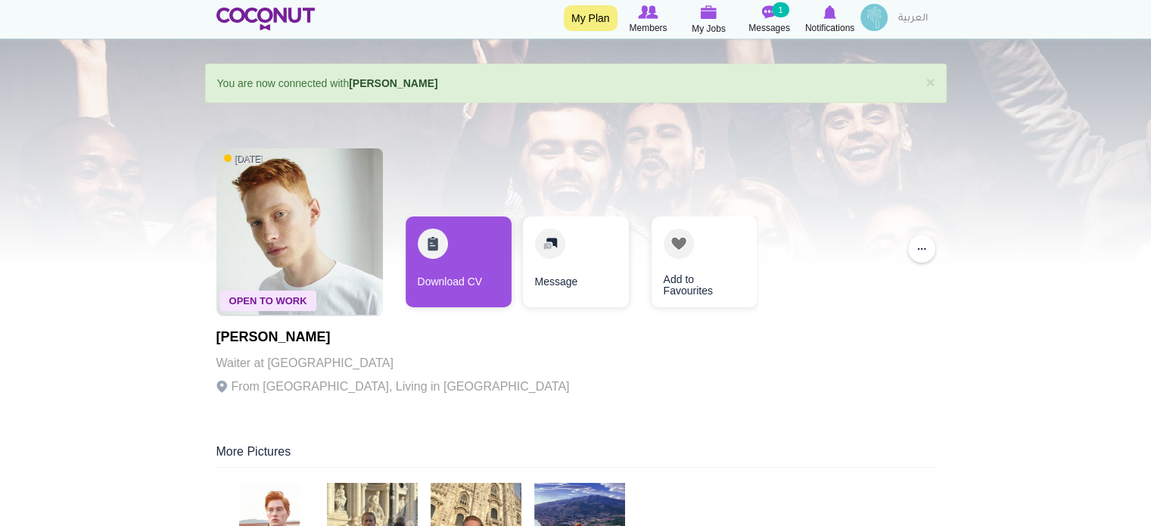
scroll to position [303, 0]
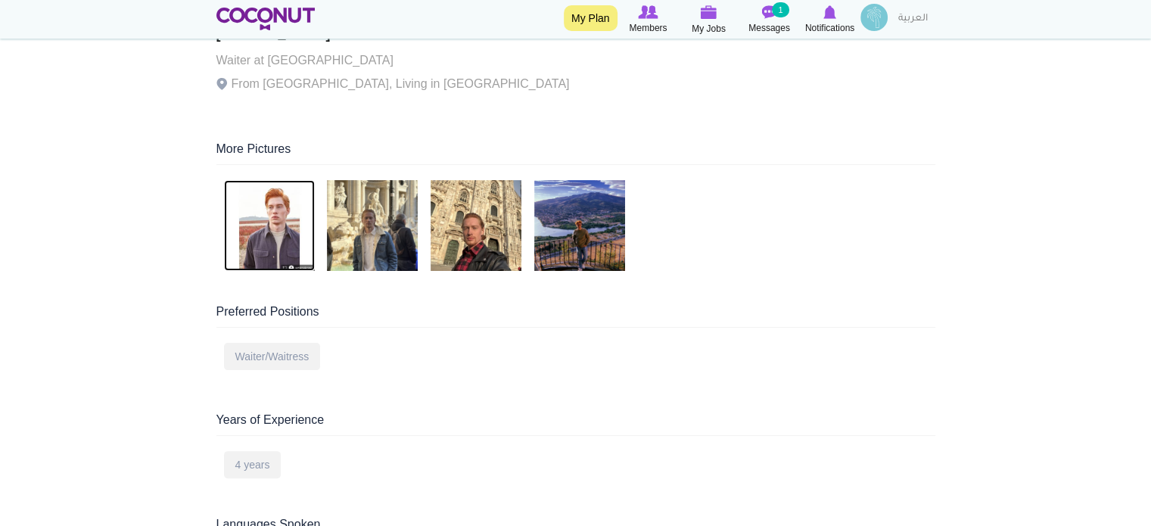
click at [310, 213] on img at bounding box center [269, 225] width 91 height 91
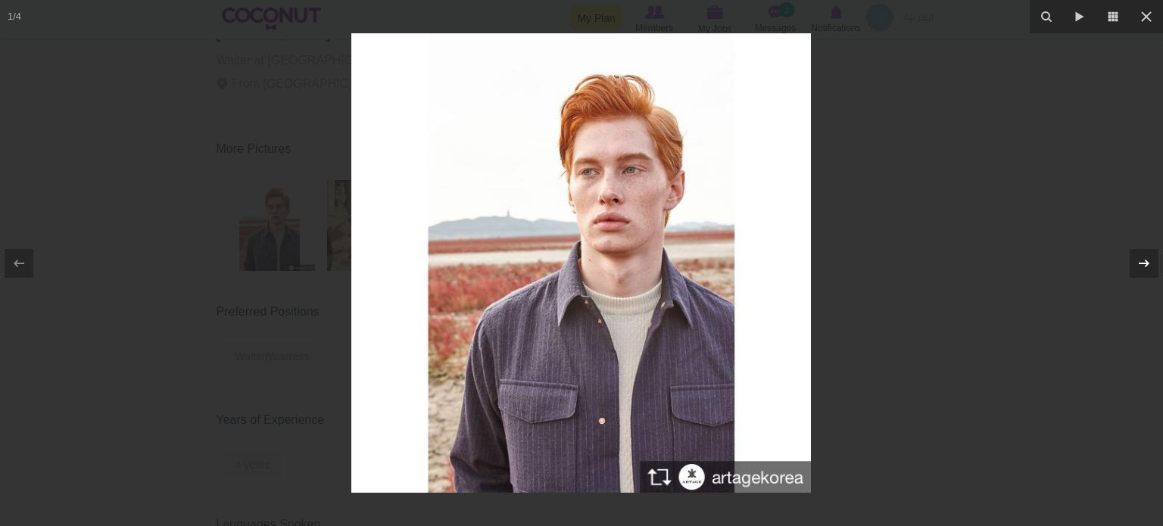
click at [1140, 255] on icon at bounding box center [1144, 263] width 18 height 18
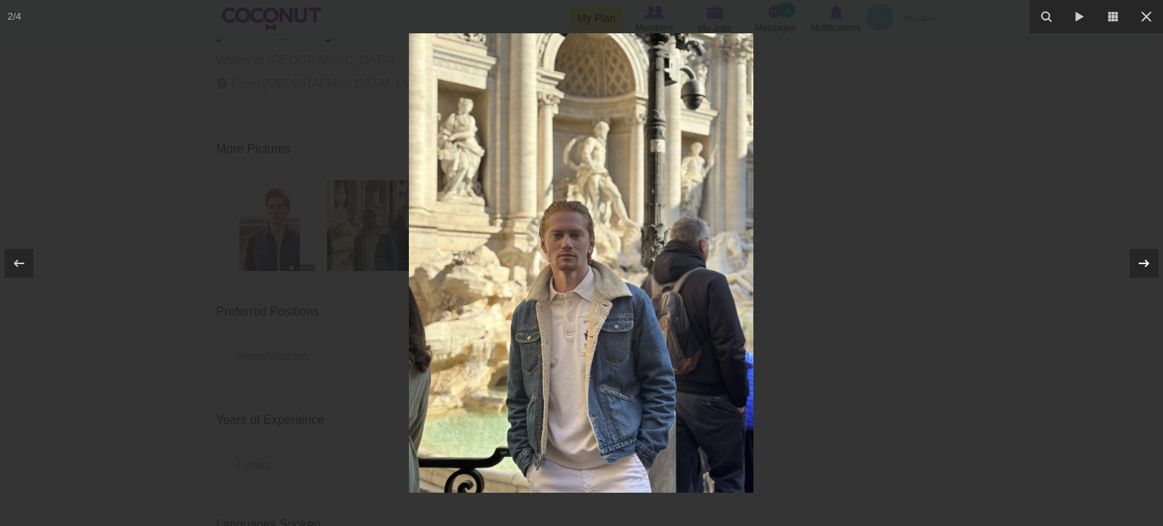
click at [1140, 257] on icon at bounding box center [1144, 263] width 18 height 18
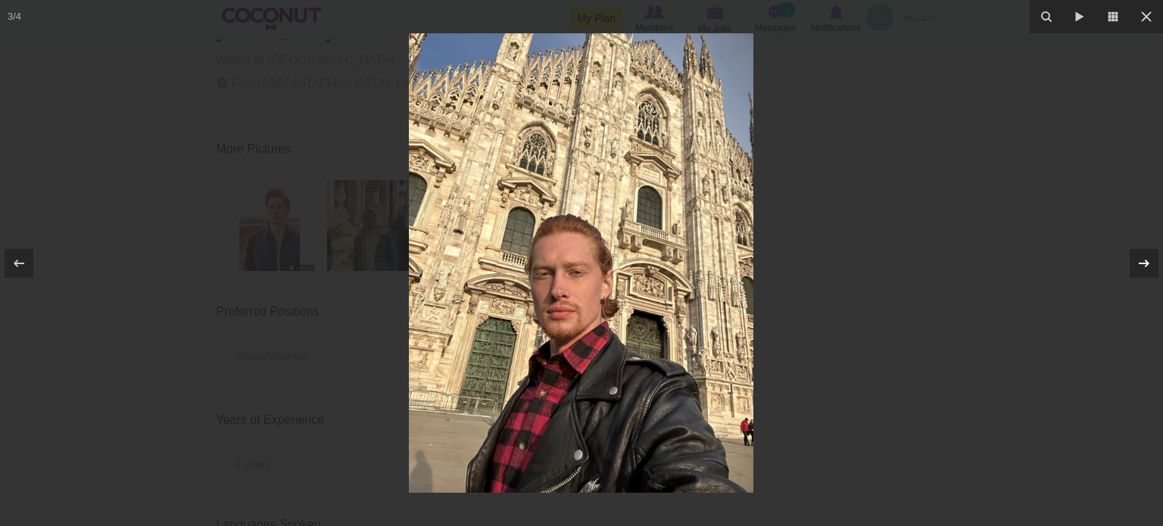
click at [1140, 257] on icon at bounding box center [1144, 263] width 18 height 18
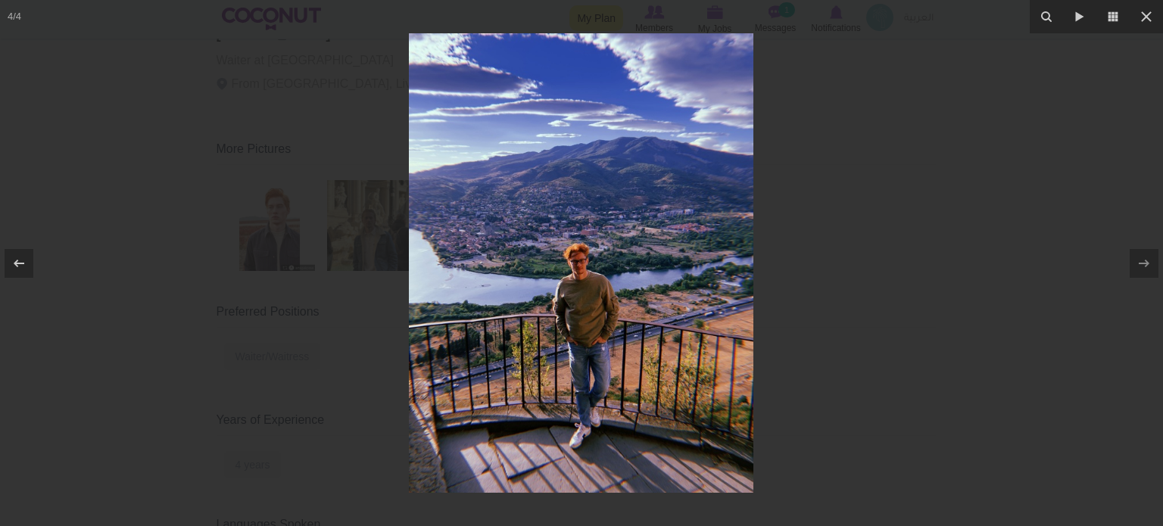
click at [991, 257] on div at bounding box center [581, 263] width 1163 height 526
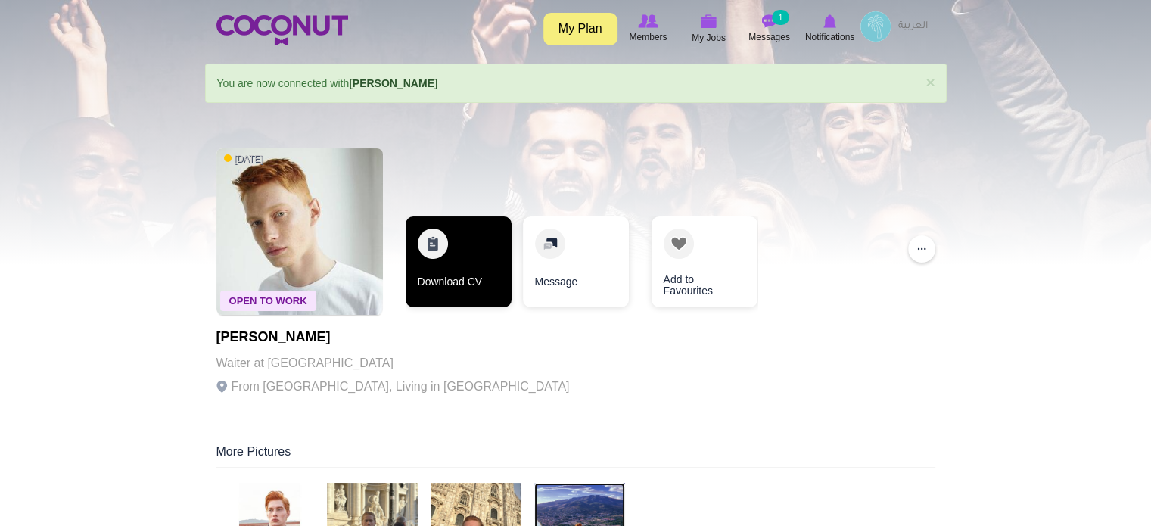
click at [457, 255] on link "Download CV" at bounding box center [459, 262] width 106 height 91
click at [457, 238] on link "Download CV" at bounding box center [459, 262] width 106 height 91
